Goal: Complete application form

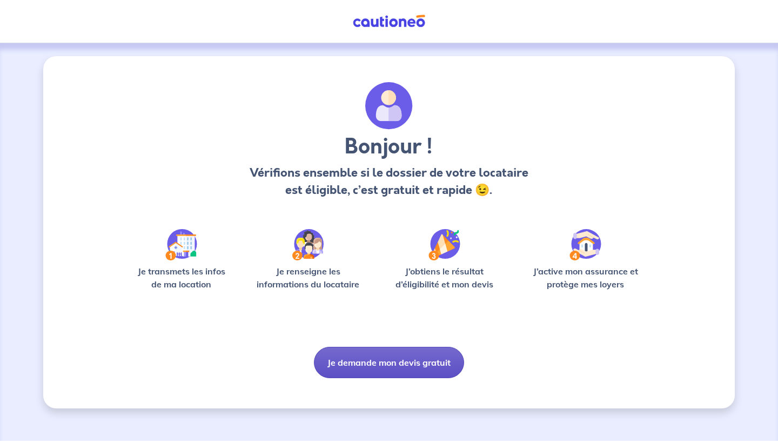
click at [417, 372] on button "Je demande mon devis gratuit" at bounding box center [389, 362] width 150 height 31
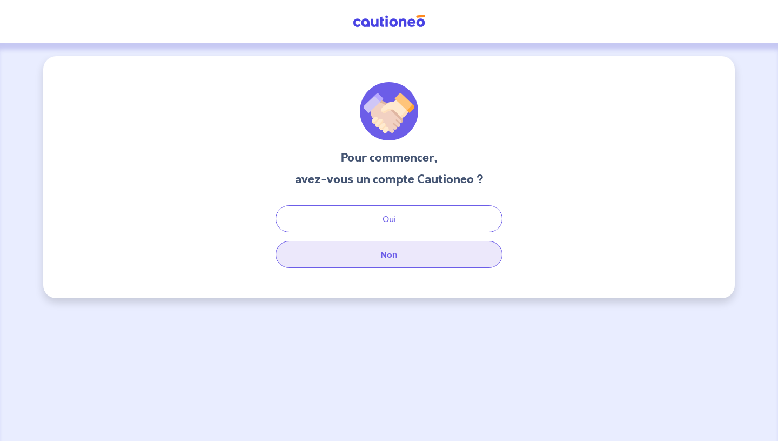
click at [413, 254] on button "Non" at bounding box center [389, 254] width 227 height 27
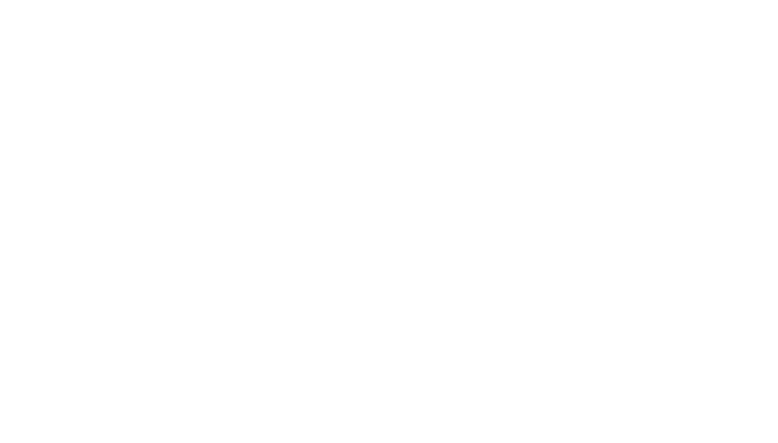
select select "FR"
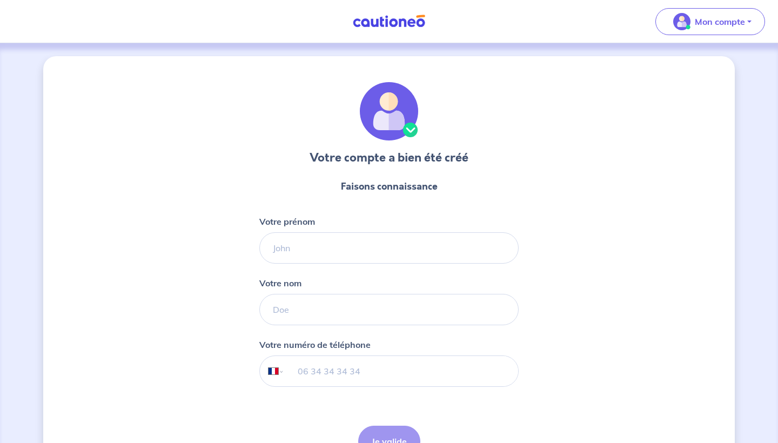
drag, startPoint x: 0, startPoint y: 0, endPoint x: 391, endPoint y: 226, distance: 451.2
click at [391, 226] on div "Votre prénom" at bounding box center [388, 239] width 259 height 49
type input "Florentin"
type input "Bloch"
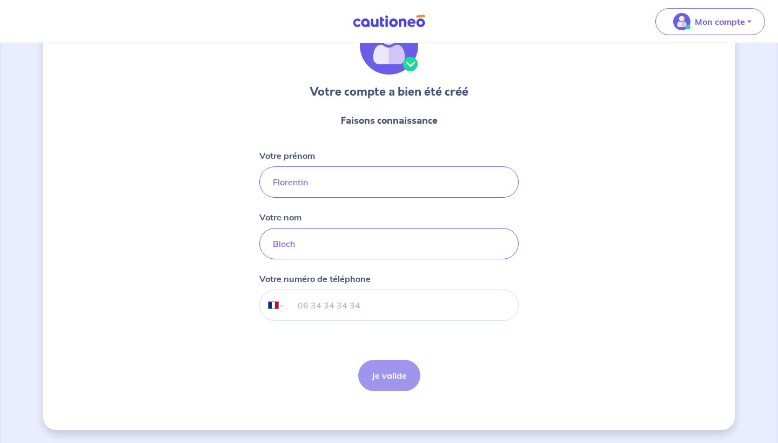
scroll to position [66, 0]
click at [354, 304] on input "tel" at bounding box center [401, 305] width 233 height 30
type input "07 83 02 47 67"
click at [393, 371] on button "Je valide" at bounding box center [389, 375] width 62 height 31
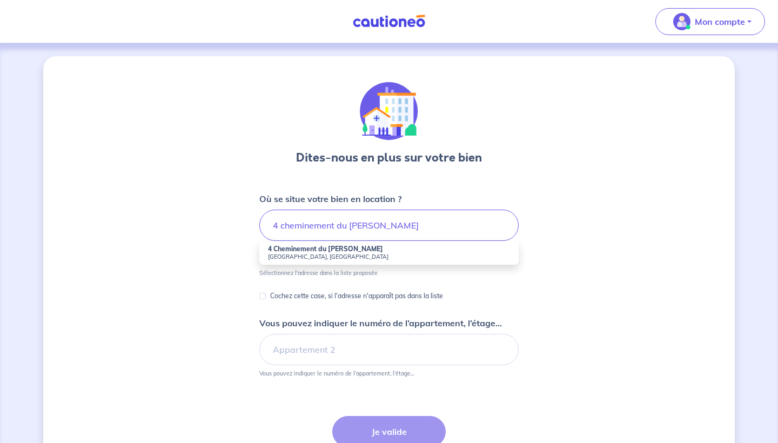
drag, startPoint x: 393, startPoint y: 371, endPoint x: 306, endPoint y: 251, distance: 148.3
click at [306, 251] on strong "4 Cheminement du Dr Didier Dasque" at bounding box center [325, 249] width 115 height 8
type input "4 Cheminement du Dr Didier Dasque, Toulouse, France"
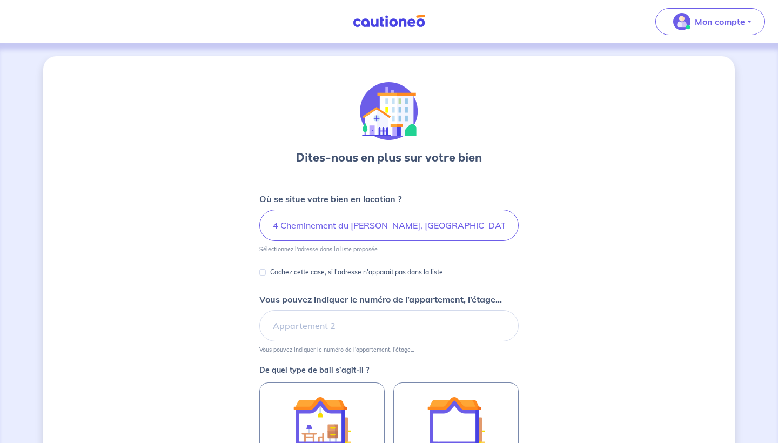
scroll to position [36, 0]
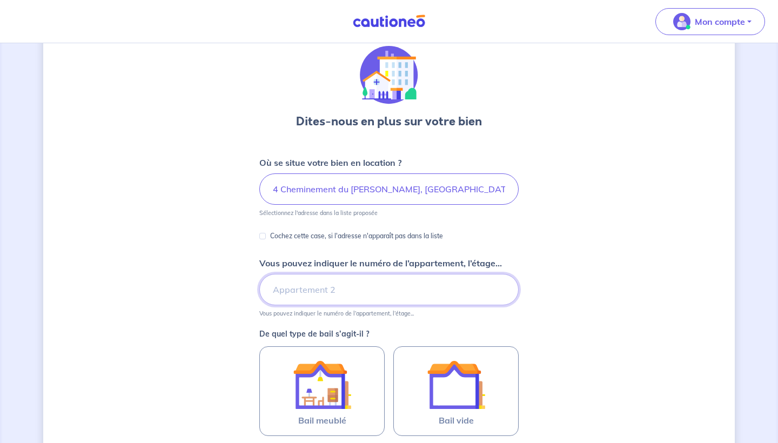
click at [340, 303] on input "Vous pouvez indiquer le numéro de l’appartement, l’étage..." at bounding box center [388, 289] width 259 height 31
type input "B303"
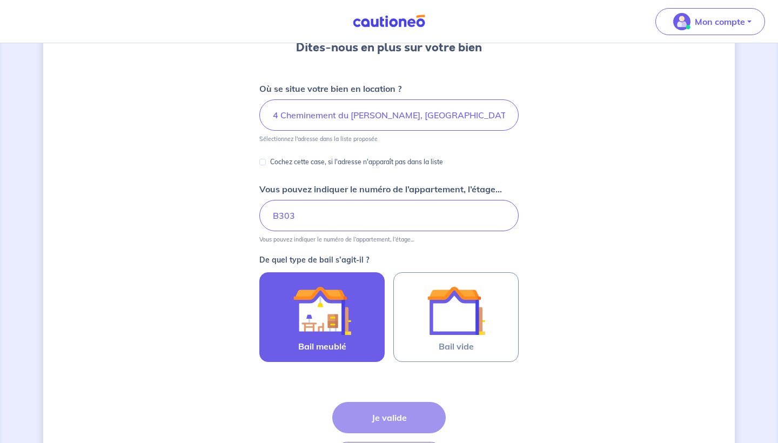
scroll to position [111, 0]
click at [324, 305] on img at bounding box center [322, 310] width 58 height 58
click at [0, 0] on input "Bail meublé" at bounding box center [0, 0] width 0 height 0
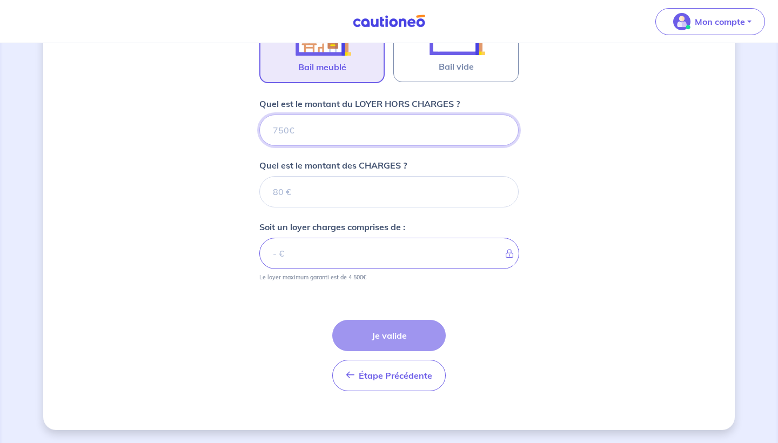
scroll to position [390, 0]
type input "1"
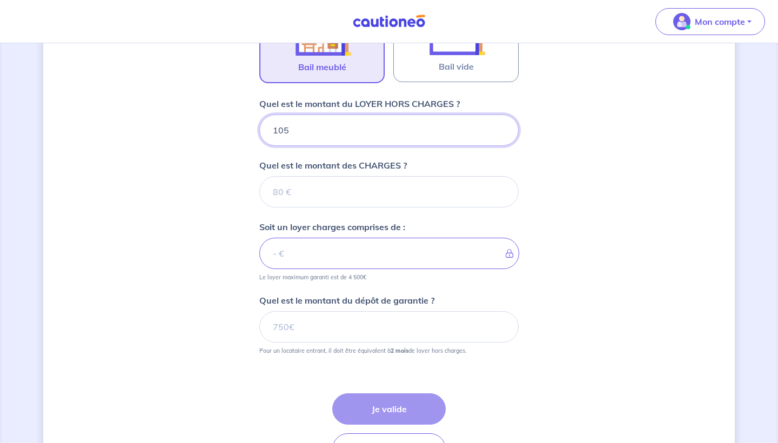
type input "1050"
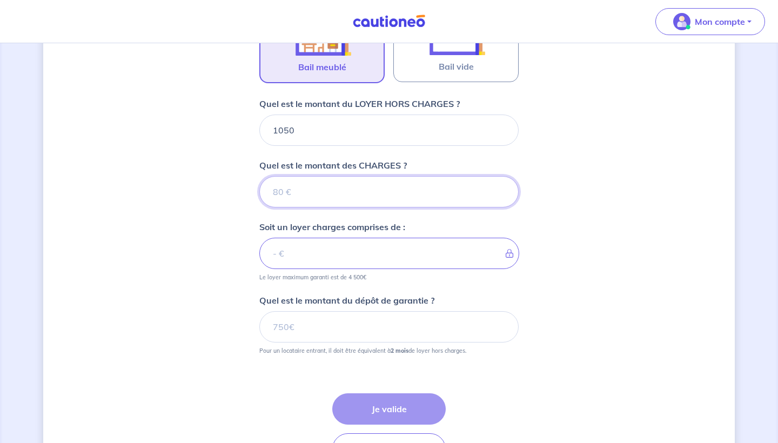
click at [355, 186] on input "Quel est le montant des CHARGES ?" at bounding box center [388, 191] width 259 height 31
type input "1"
type input "1051"
type input "180"
type input "1230"
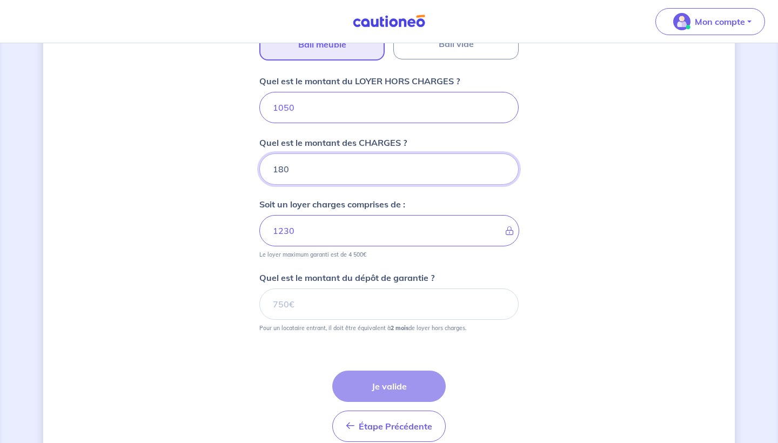
scroll to position [420, 0]
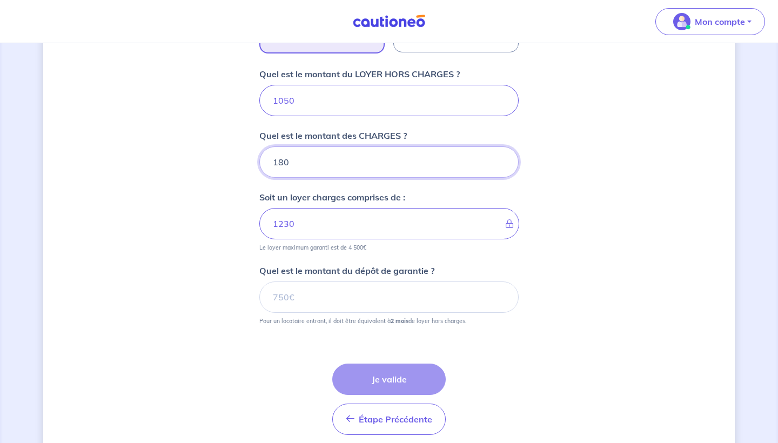
type input "180"
click at [338, 299] on input "Quel est le montant du dépôt de garantie ?" at bounding box center [388, 296] width 259 height 31
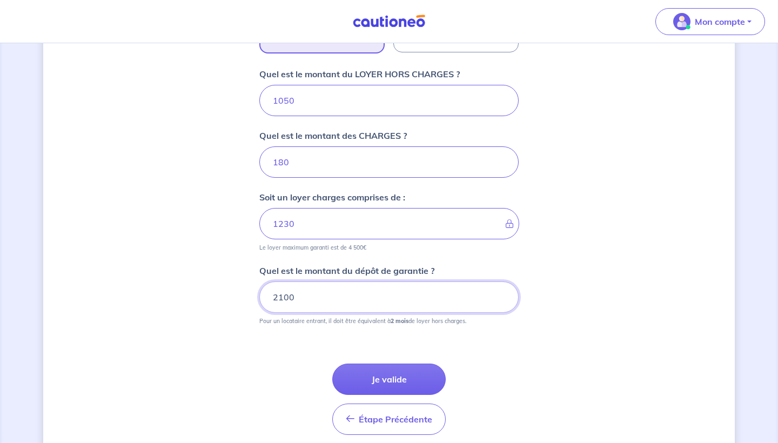
type input "2100"
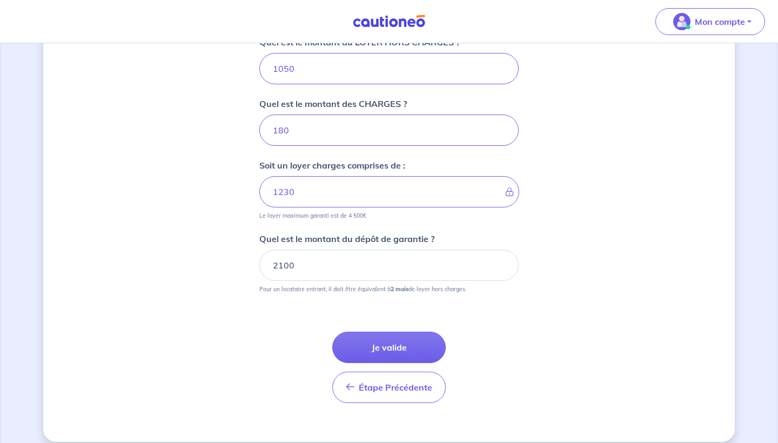
scroll to position [458, 0]
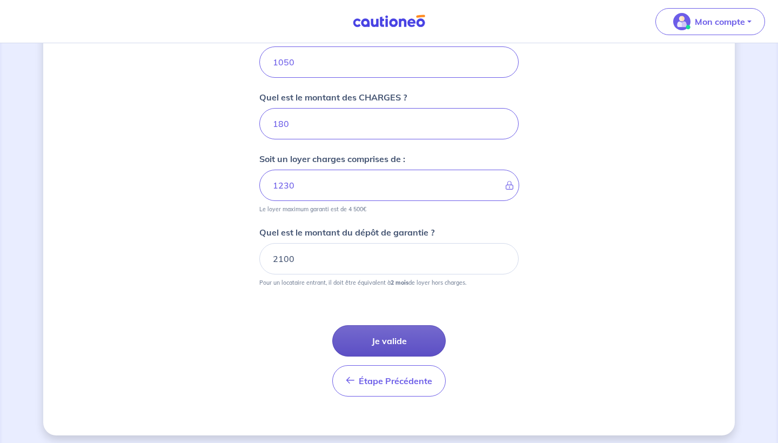
click at [414, 337] on button "Je valide" at bounding box center [388, 340] width 113 height 31
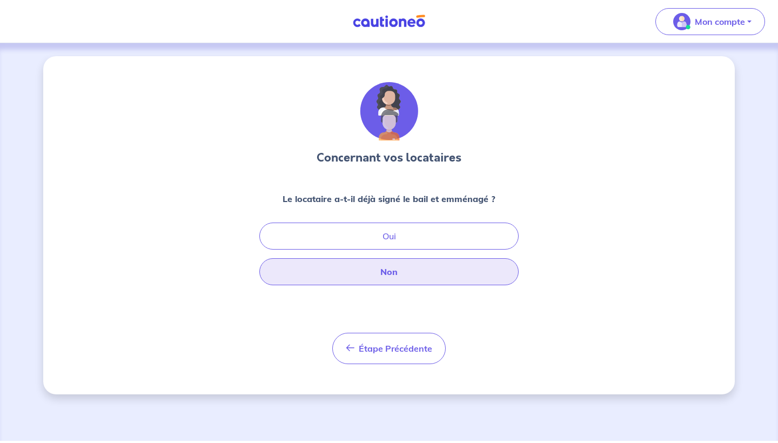
click at [402, 277] on button "Non" at bounding box center [388, 271] width 259 height 27
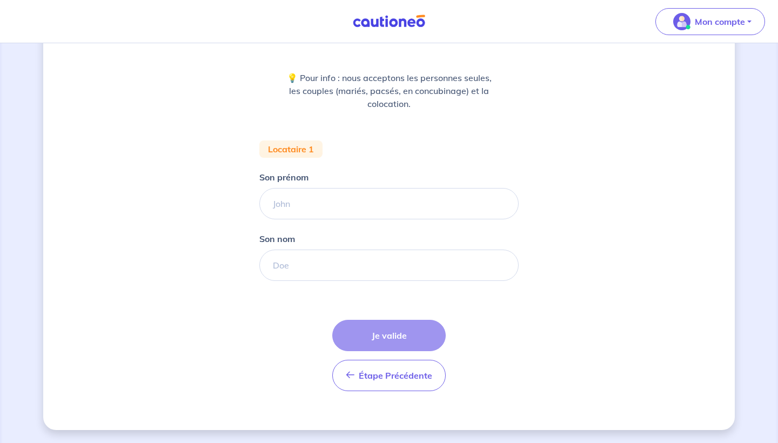
scroll to position [121, 0]
